Goal: Information Seeking & Learning: Learn about a topic

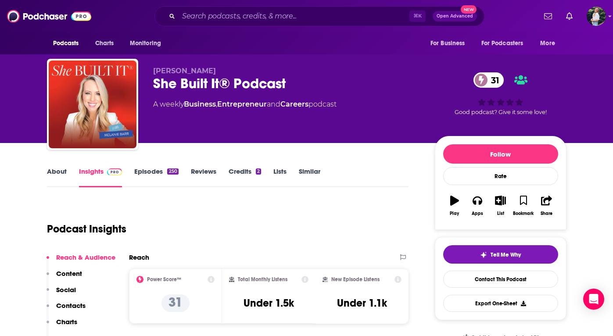
click at [56, 172] on link "About" at bounding box center [57, 177] width 20 height 20
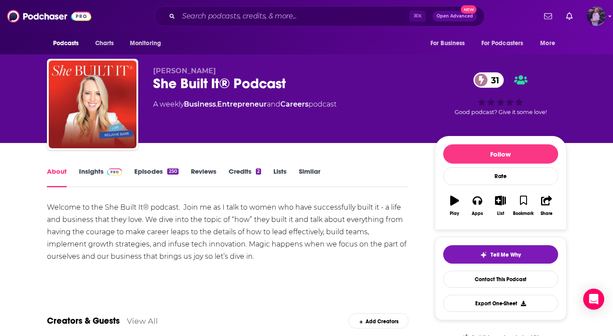
click at [594, 18] on img "Logged in as ginny24232" at bounding box center [595, 16] width 19 height 19
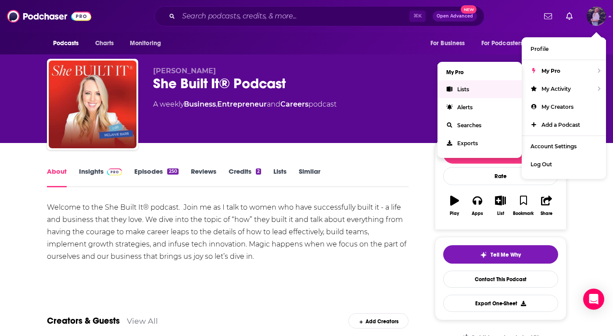
click at [489, 84] on link "Lists" at bounding box center [479, 89] width 84 height 18
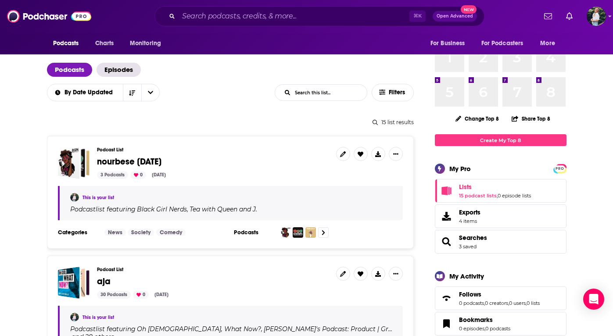
scroll to position [63, 0]
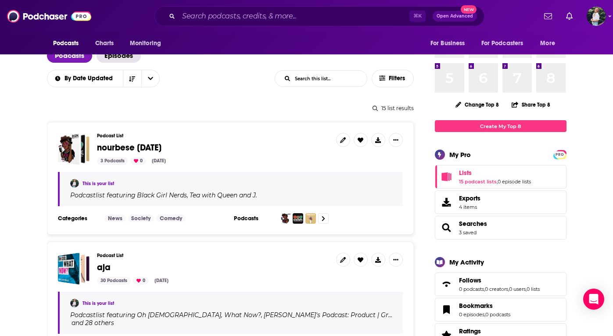
click at [123, 149] on span "nourbese [DATE]" at bounding box center [129, 147] width 64 height 11
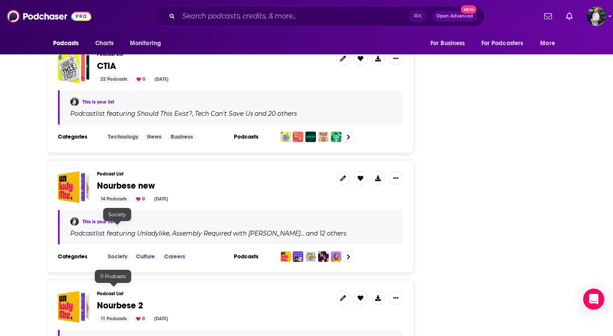
scroll to position [1513, 0]
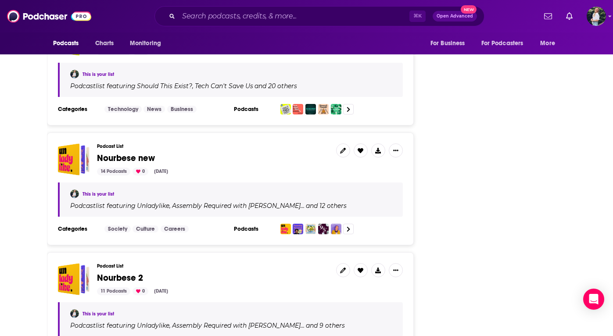
click at [114, 153] on span "Nourbese new" at bounding box center [126, 158] width 58 height 11
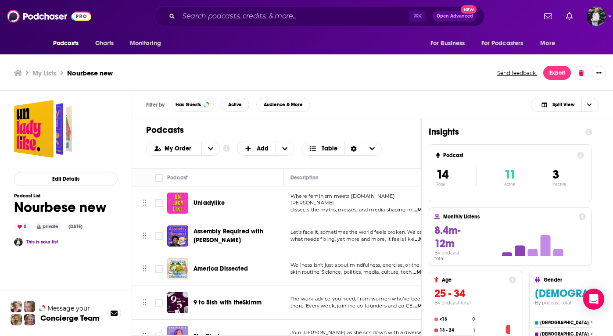
click at [227, 203] on div "Unladylike" at bounding box center [238, 203] width 91 height 9
click at [207, 199] on div "Podcasts Charts Monitoring ⌘ K Open Advanced New For Business For Podcasters Mo…" at bounding box center [306, 169] width 613 height 339
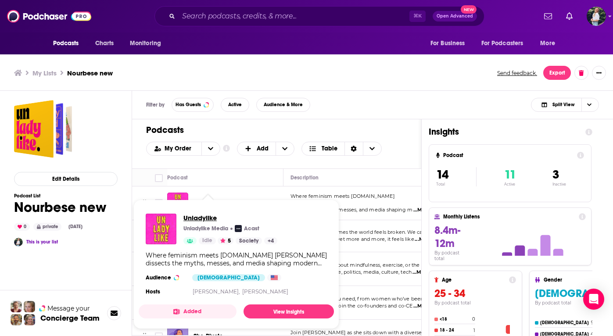
click at [193, 220] on span "Unladylike" at bounding box center [230, 218] width 94 height 8
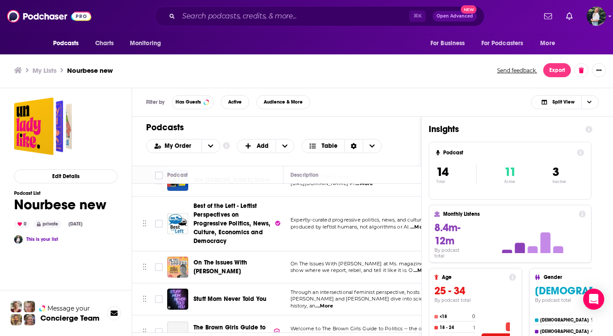
scroll to position [336, 0]
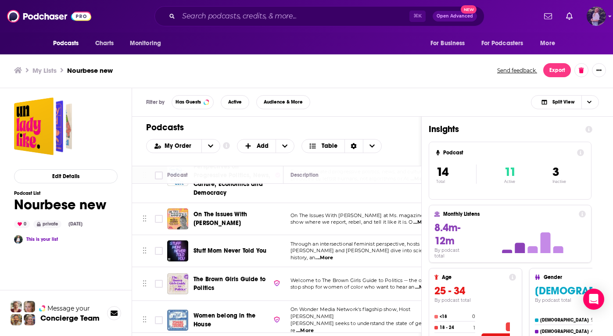
click at [593, 13] on img "Logged in as ginny24232" at bounding box center [595, 16] width 19 height 19
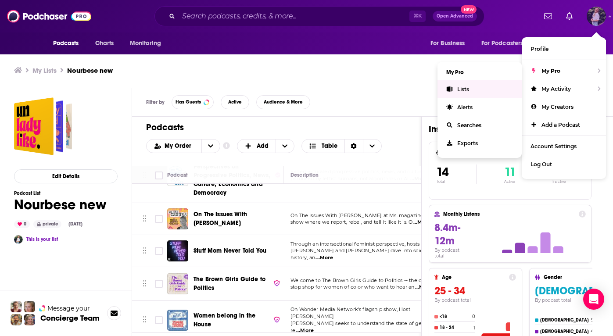
click at [464, 89] on span "Lists" at bounding box center [463, 89] width 12 height 7
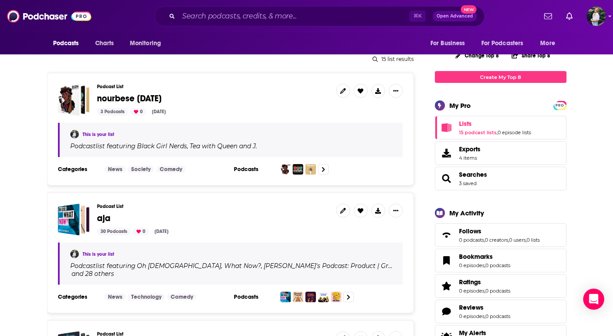
scroll to position [146, 0]
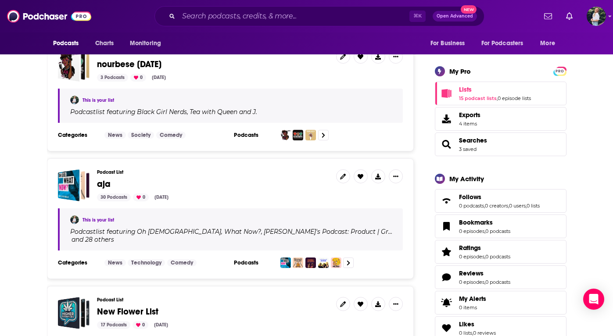
click at [100, 182] on span "aja" at bounding box center [104, 183] width 14 height 11
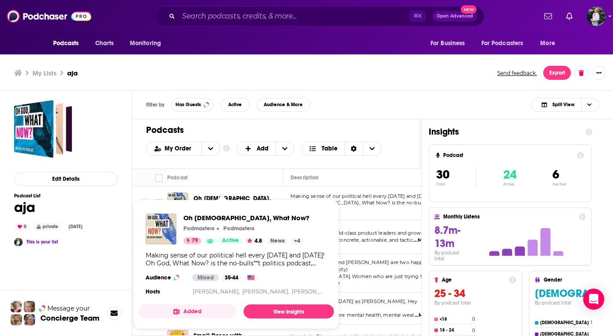
click at [212, 203] on span "Oh [DEMOGRAPHIC_DATA], What Now? Podmasters Podmasters 79 Active 4.8 News + 4 M…" at bounding box center [236, 264] width 195 height 129
click at [202, 216] on span "Oh [DEMOGRAPHIC_DATA], What Now?" at bounding box center [246, 218] width 126 height 8
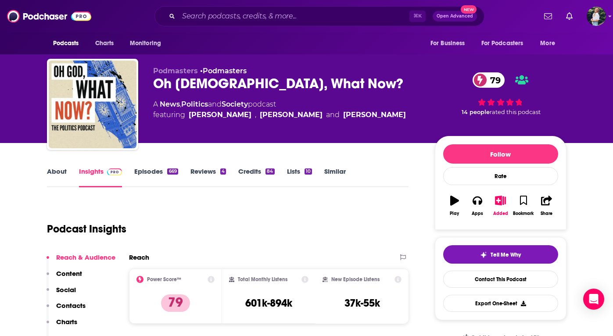
click at [54, 172] on link "About" at bounding box center [57, 177] width 20 height 20
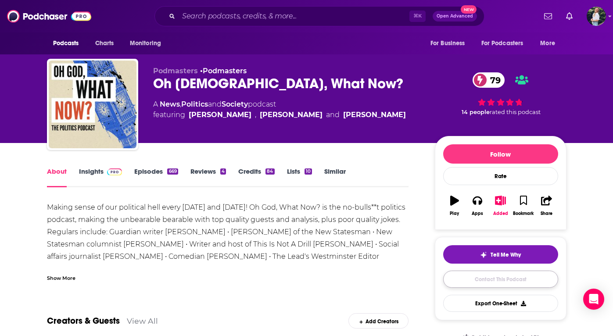
click at [484, 285] on link "Contact This Podcast" at bounding box center [500, 279] width 115 height 17
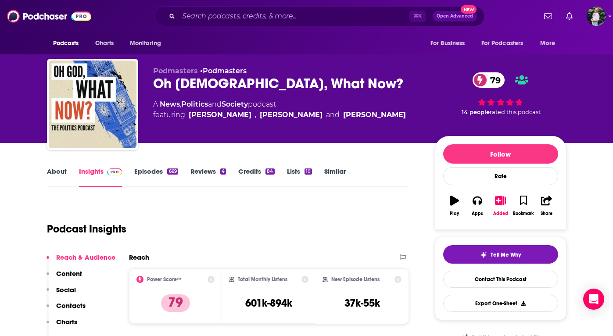
click at [56, 174] on link "About" at bounding box center [57, 177] width 20 height 20
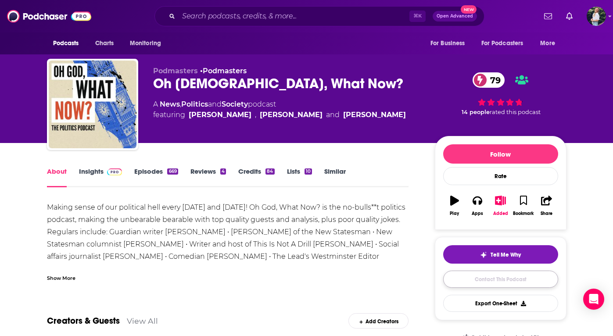
click at [453, 274] on link "Contact This Podcast" at bounding box center [500, 279] width 115 height 17
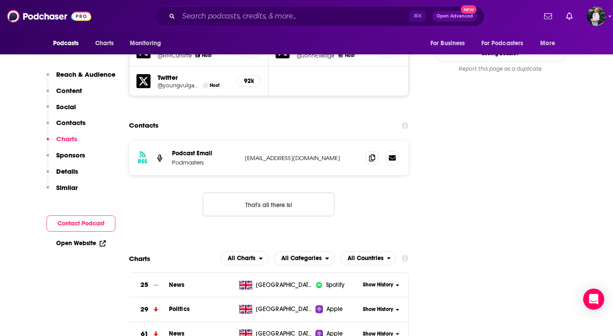
scroll to position [896, 0]
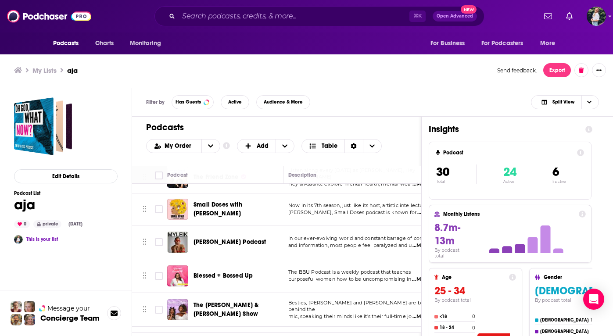
scroll to position [129, 2]
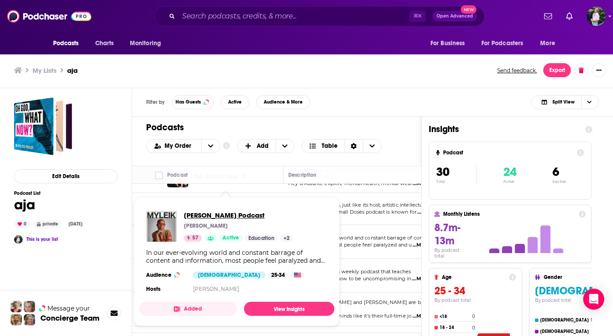
click at [220, 215] on span "[PERSON_NAME] Podcast" at bounding box center [238, 215] width 109 height 8
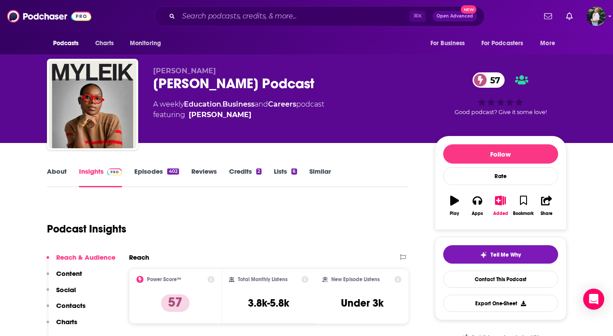
click at [56, 174] on link "About" at bounding box center [57, 177] width 20 height 20
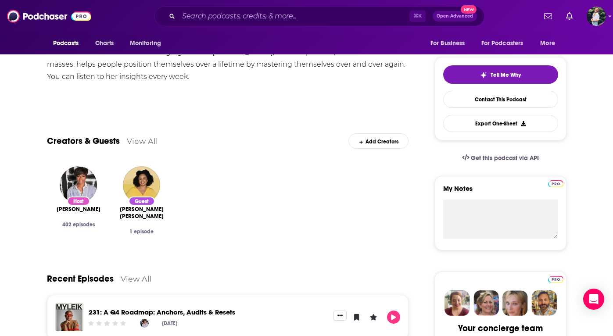
scroll to position [202, 0]
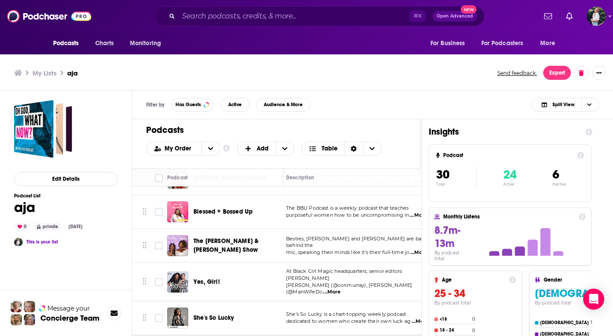
scroll to position [195, 5]
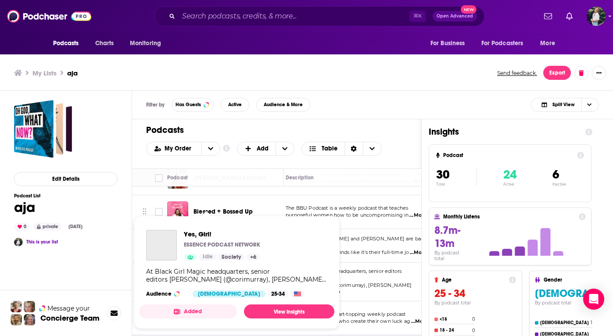
click at [201, 272] on div "Podcasts Charts Monitoring ⌘ K Open Advanced New For Business For Podcasters Mo…" at bounding box center [306, 169] width 613 height 339
click at [194, 239] on div "Yes, Girl! ESSENCE PODCAST NETWORK Idle Society + 6" at bounding box center [222, 245] width 76 height 31
click at [189, 235] on span "Yes, Girl!" at bounding box center [222, 234] width 76 height 8
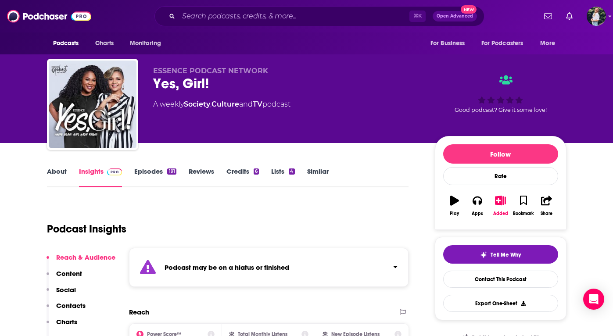
click at [50, 175] on link "About" at bounding box center [57, 177] width 20 height 20
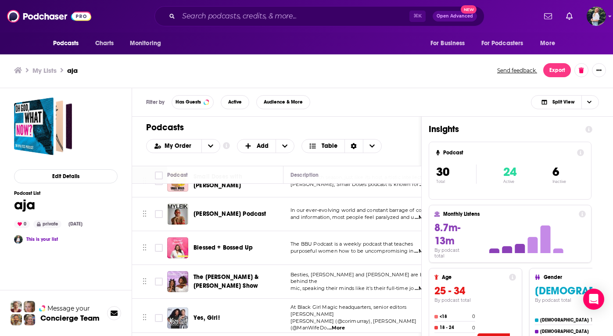
scroll to position [158, 0]
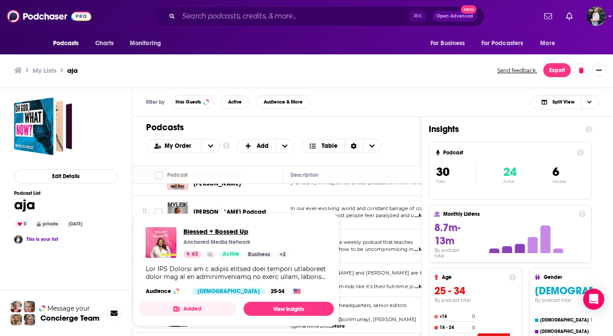
click at [204, 233] on span "Blessed + Bossed Up" at bounding box center [236, 231] width 106 height 8
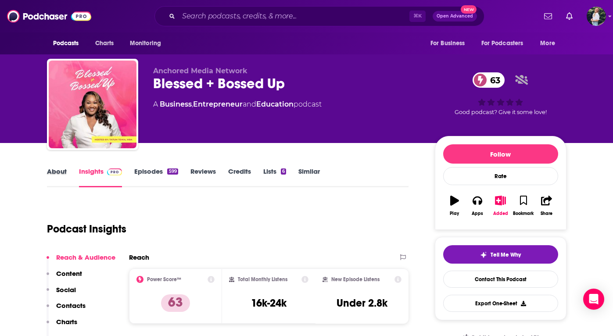
click at [67, 175] on div "About" at bounding box center [63, 177] width 32 height 20
click at [59, 171] on link "About" at bounding box center [57, 177] width 20 height 20
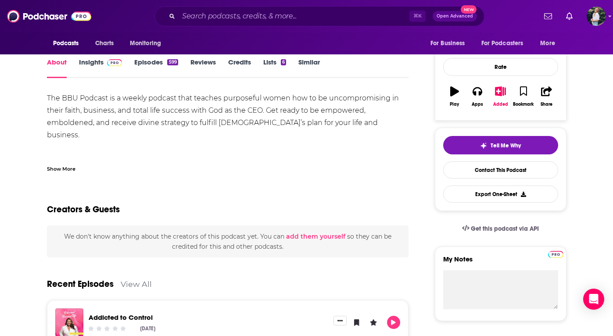
scroll to position [126, 0]
